Goal: Find specific page/section: Find specific page/section

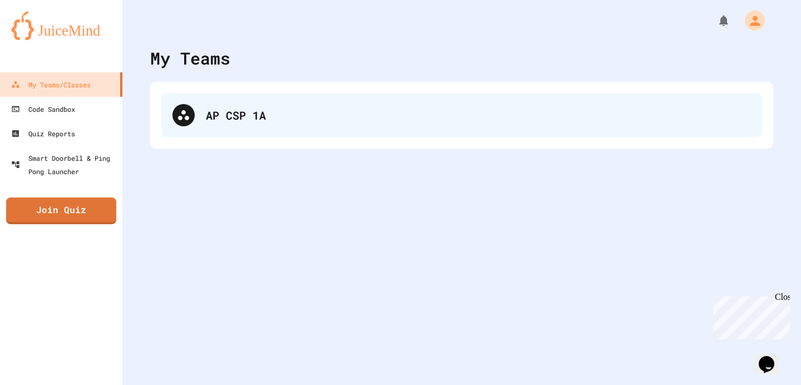
click at [173, 112] on div at bounding box center [183, 115] width 22 height 22
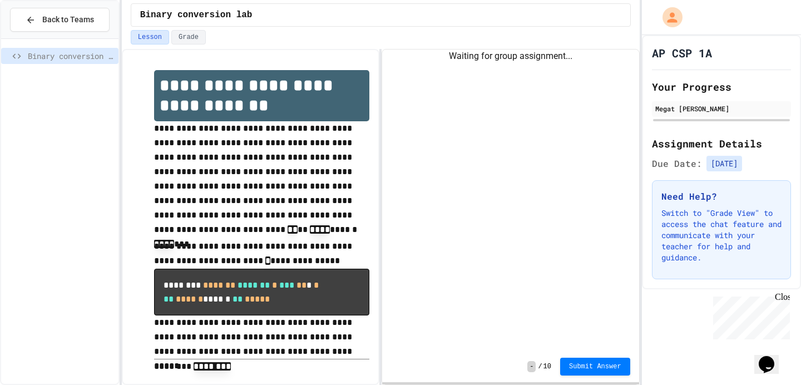
scroll to position [12, 0]
